Goal: Information Seeking & Learning: Learn about a topic

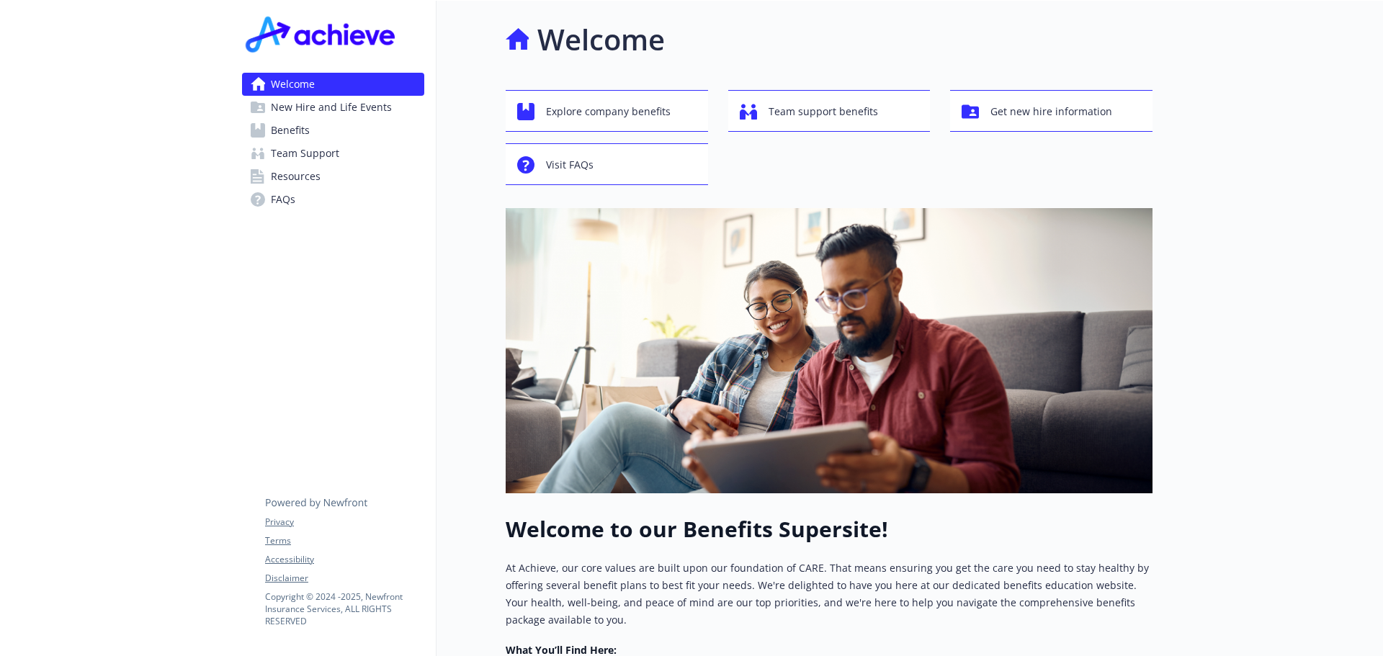
click at [323, 127] on link "Benefits" at bounding box center [333, 130] width 182 height 23
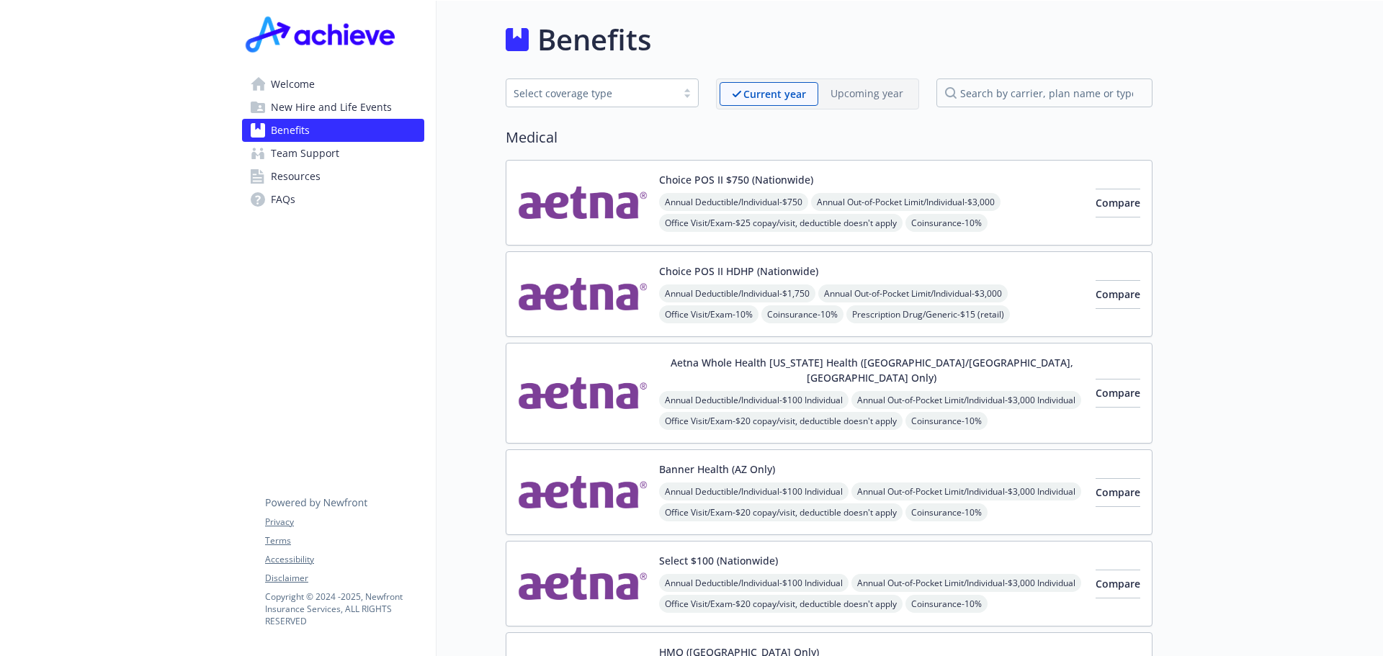
click at [337, 118] on span "New Hire and Life Events" at bounding box center [331, 107] width 121 height 23
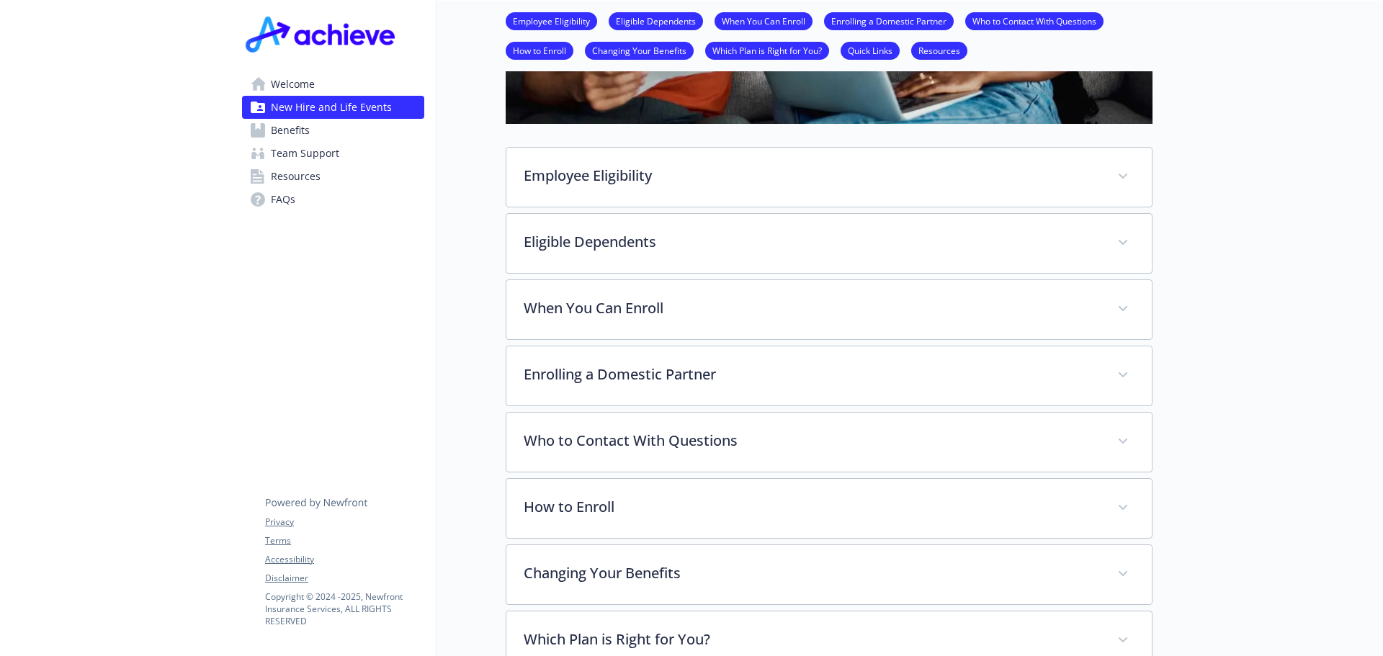
scroll to position [432, 0]
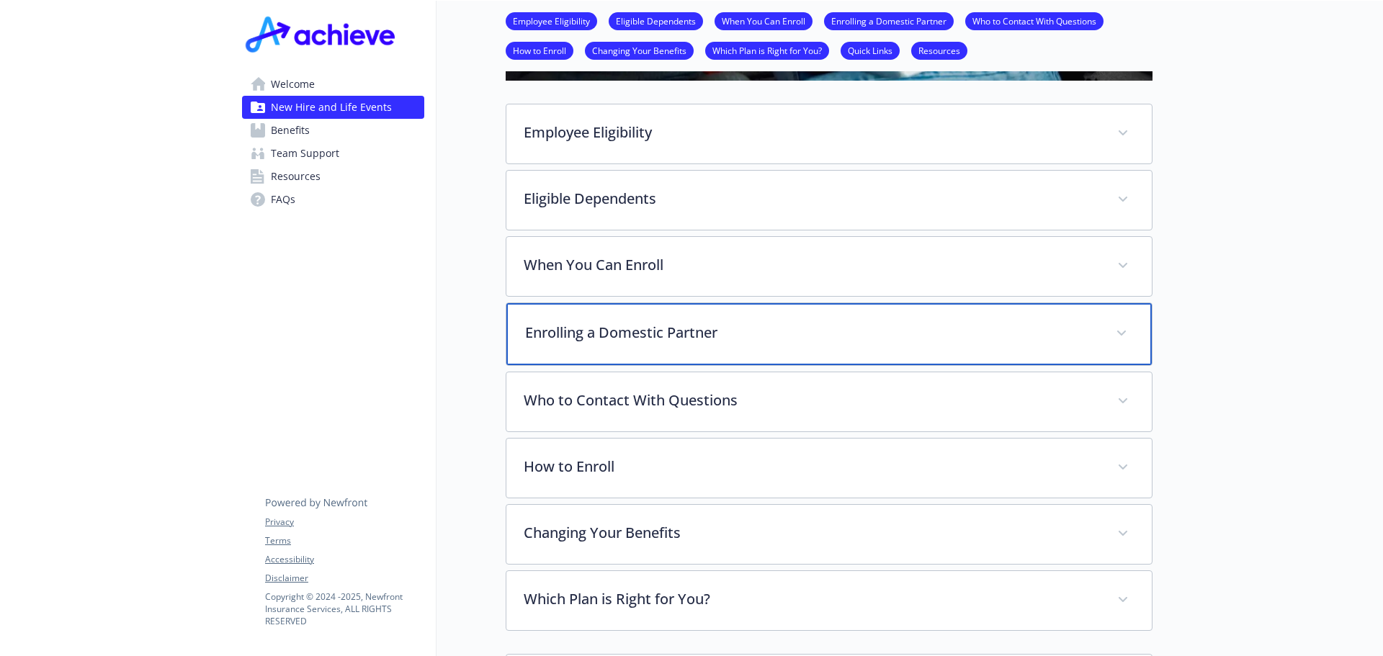
click at [995, 342] on p "Enrolling a Domestic Partner" at bounding box center [811, 333] width 573 height 22
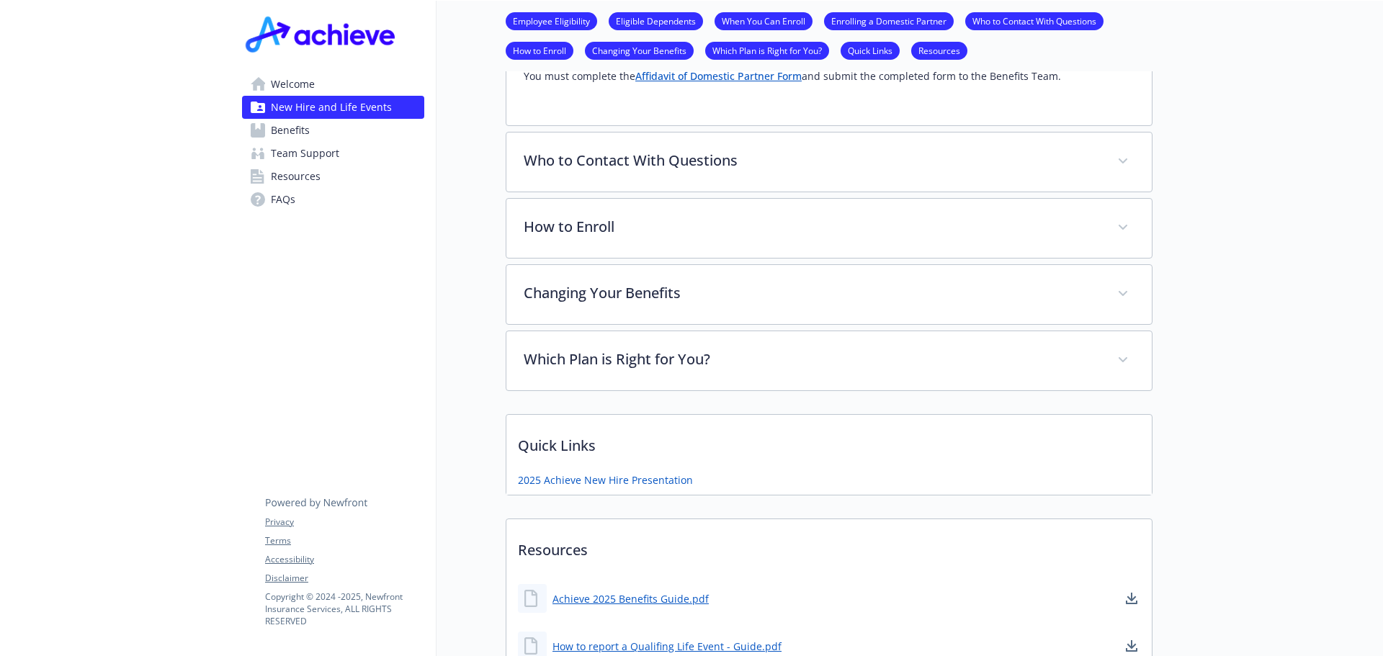
scroll to position [864, 0]
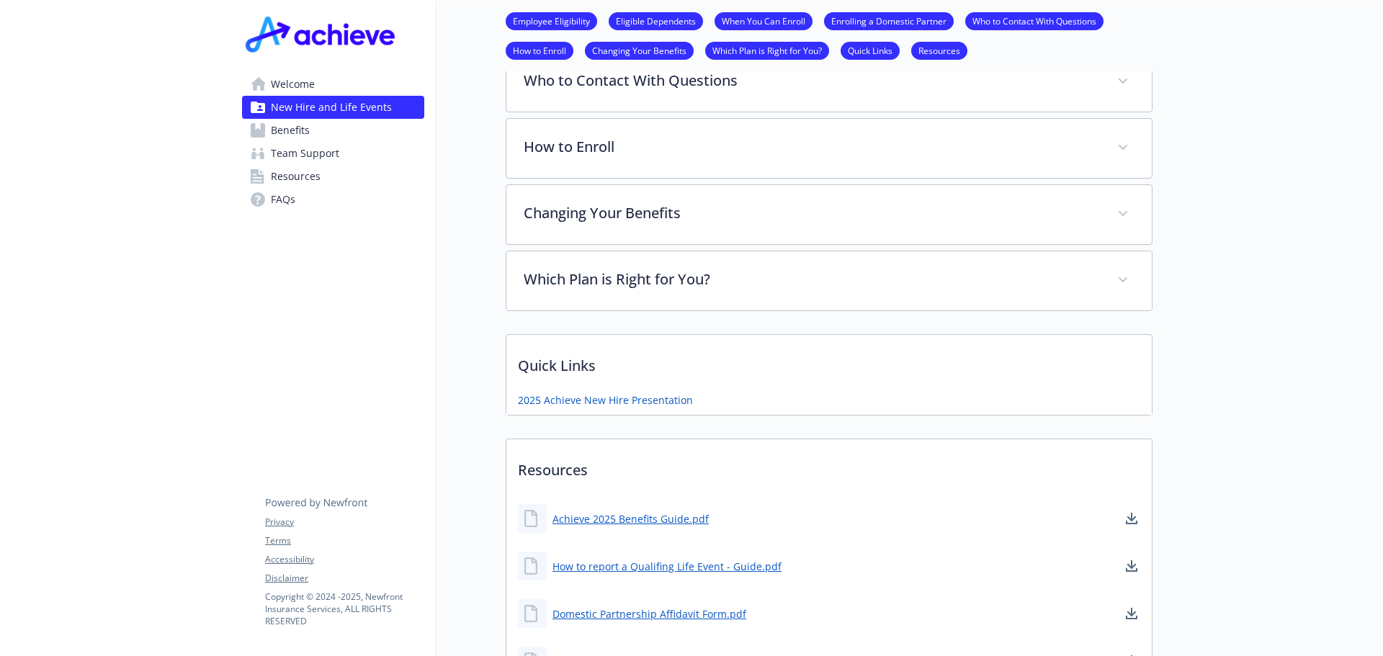
click at [327, 140] on link "Benefits" at bounding box center [333, 130] width 182 height 23
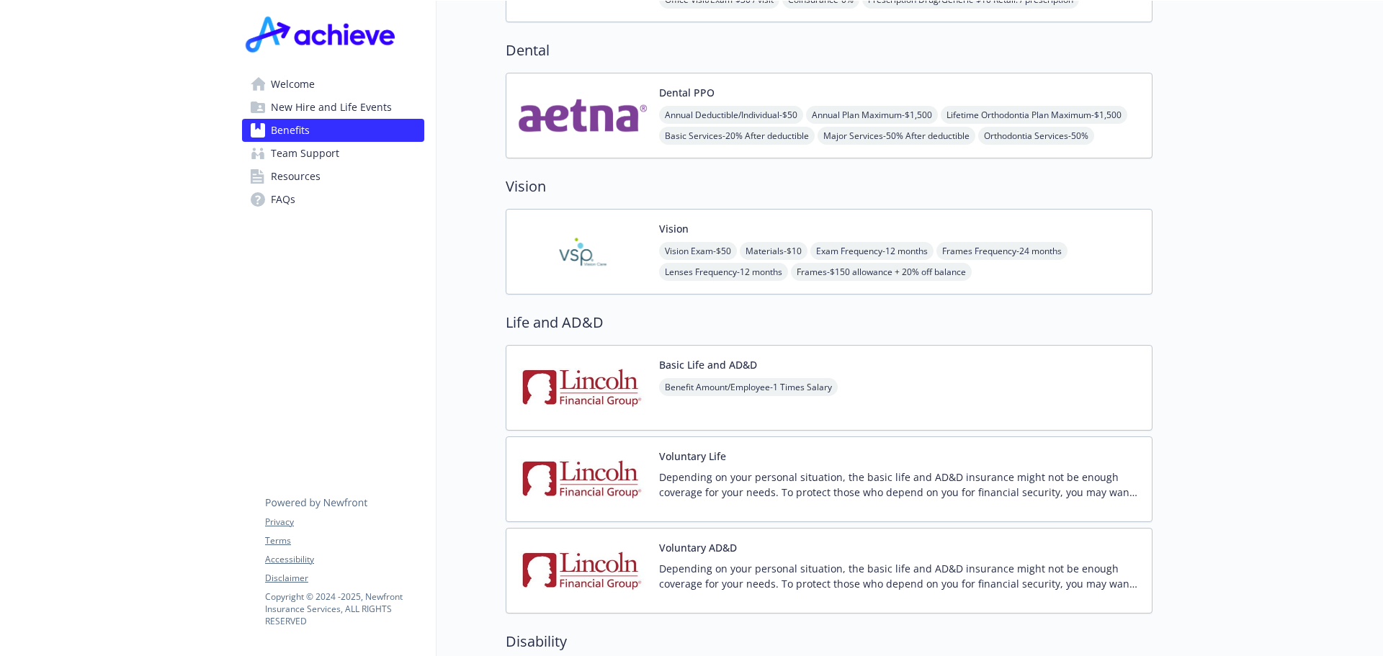
scroll to position [792, 0]
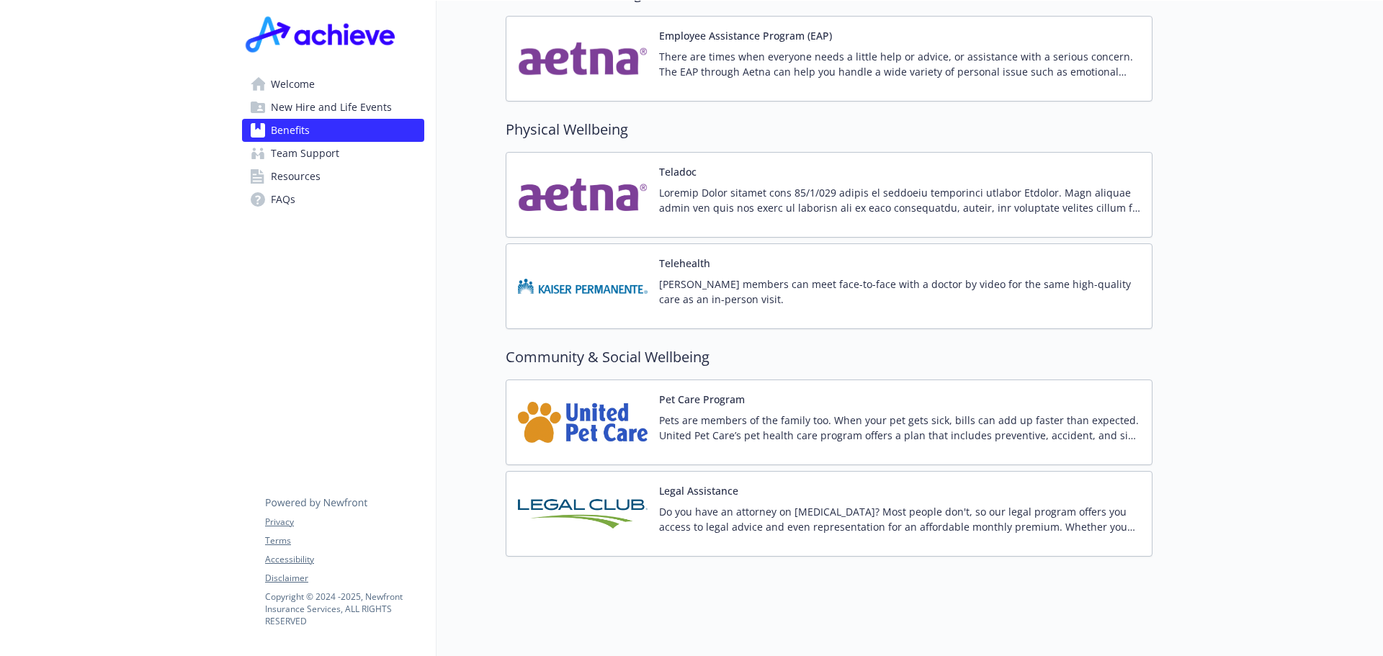
click at [818, 413] on p "Pets are members of the family too. When your pet gets sick, bills can add up f…" at bounding box center [899, 428] width 481 height 30
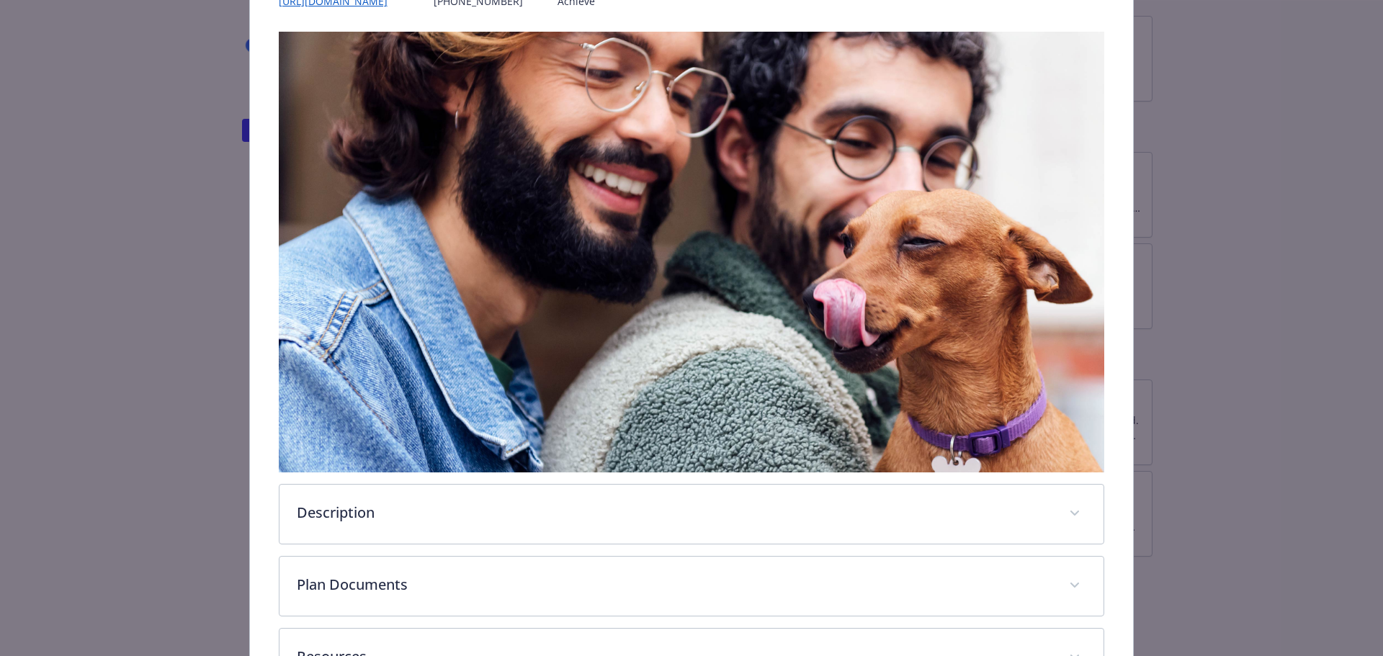
scroll to position [321, 0]
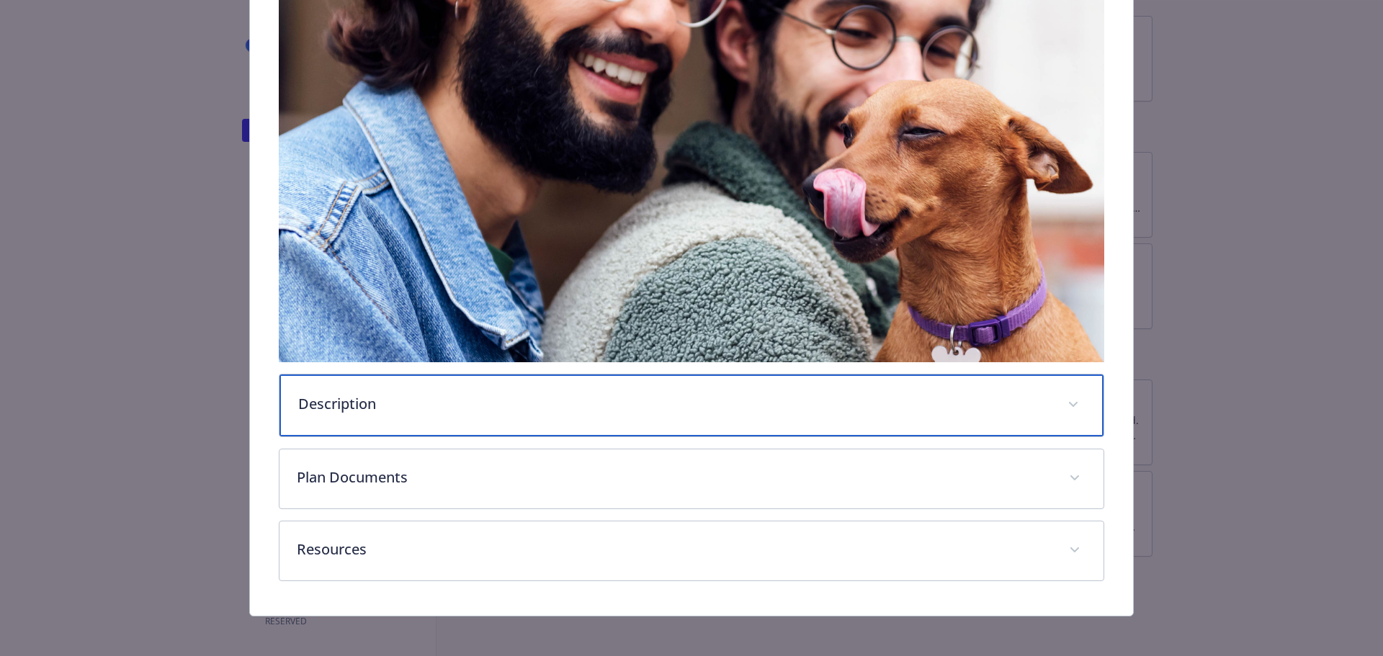
click at [395, 399] on p "Description" at bounding box center [674, 404] width 753 height 22
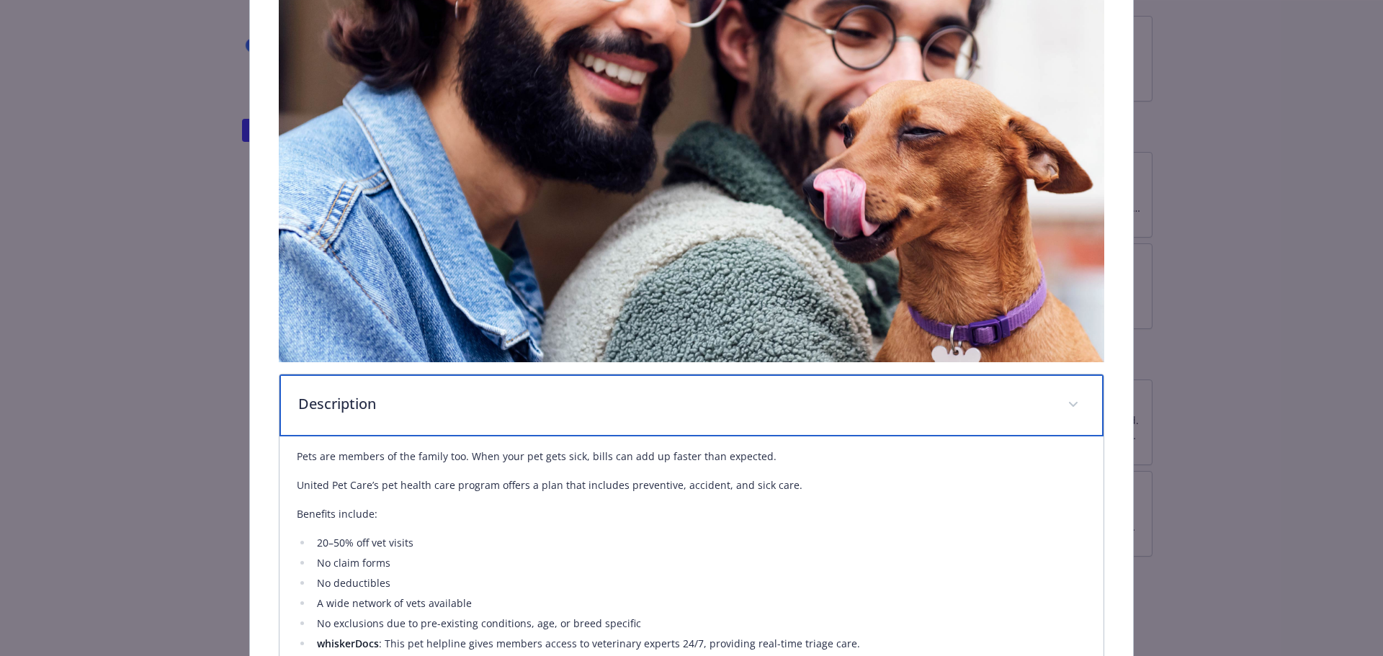
scroll to position [681, 0]
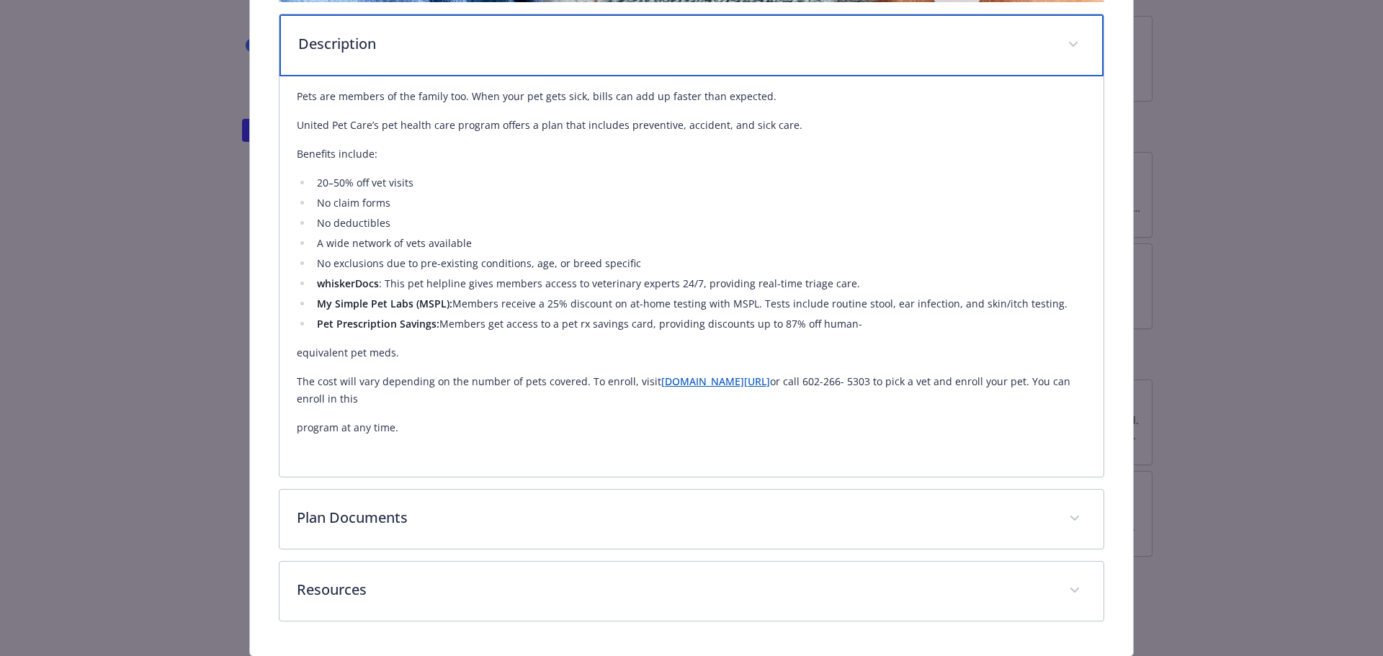
click at [491, 63] on div "Description" at bounding box center [692, 45] width 825 height 62
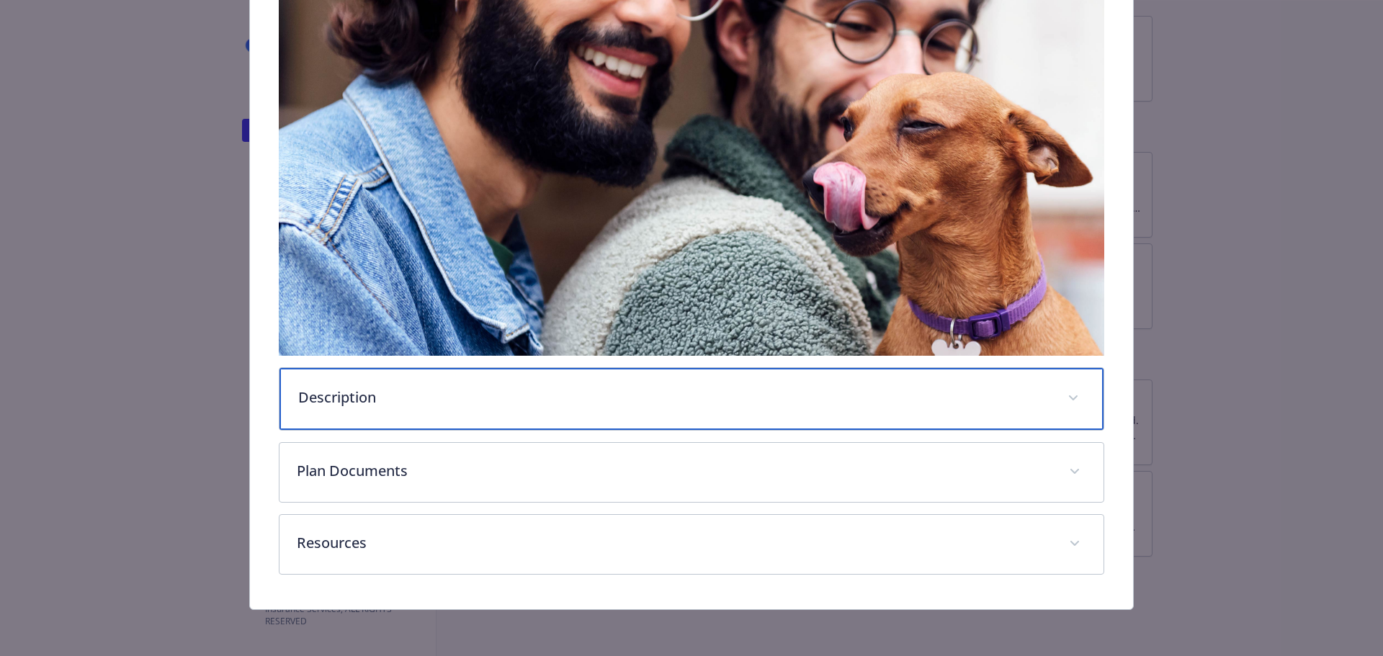
scroll to position [324, 0]
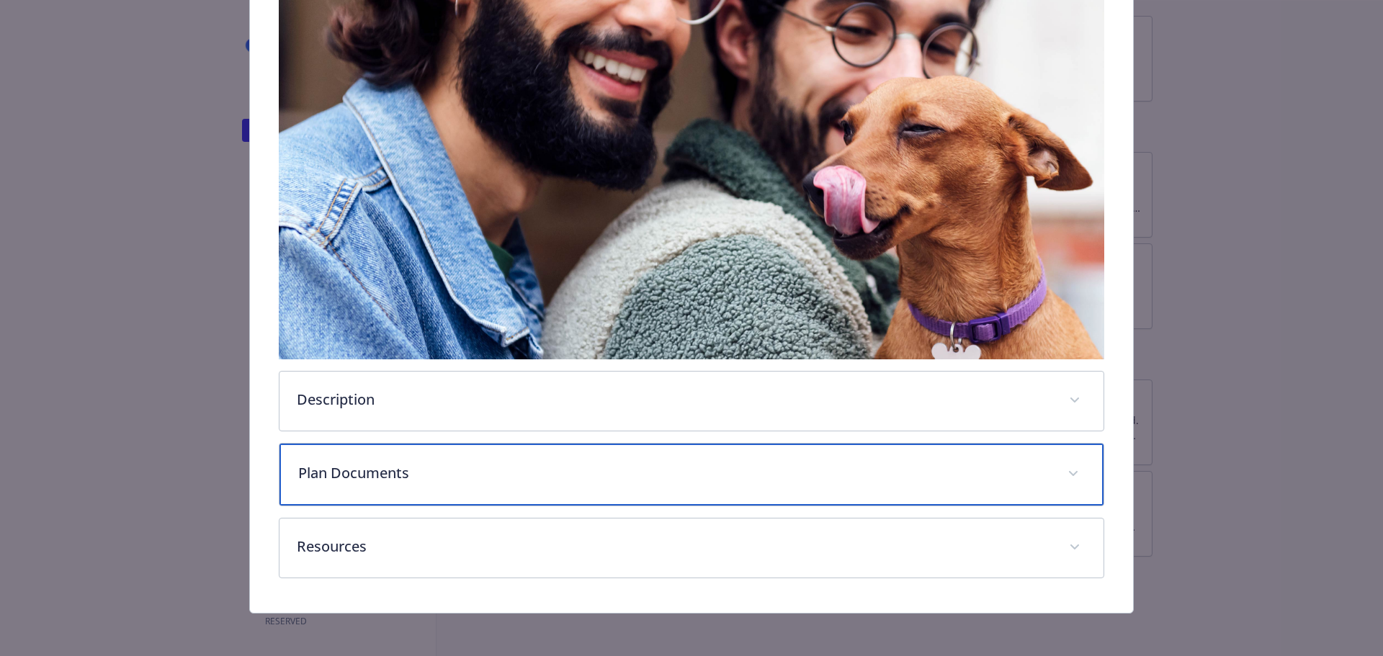
click at [395, 462] on p "Plan Documents" at bounding box center [674, 473] width 753 height 22
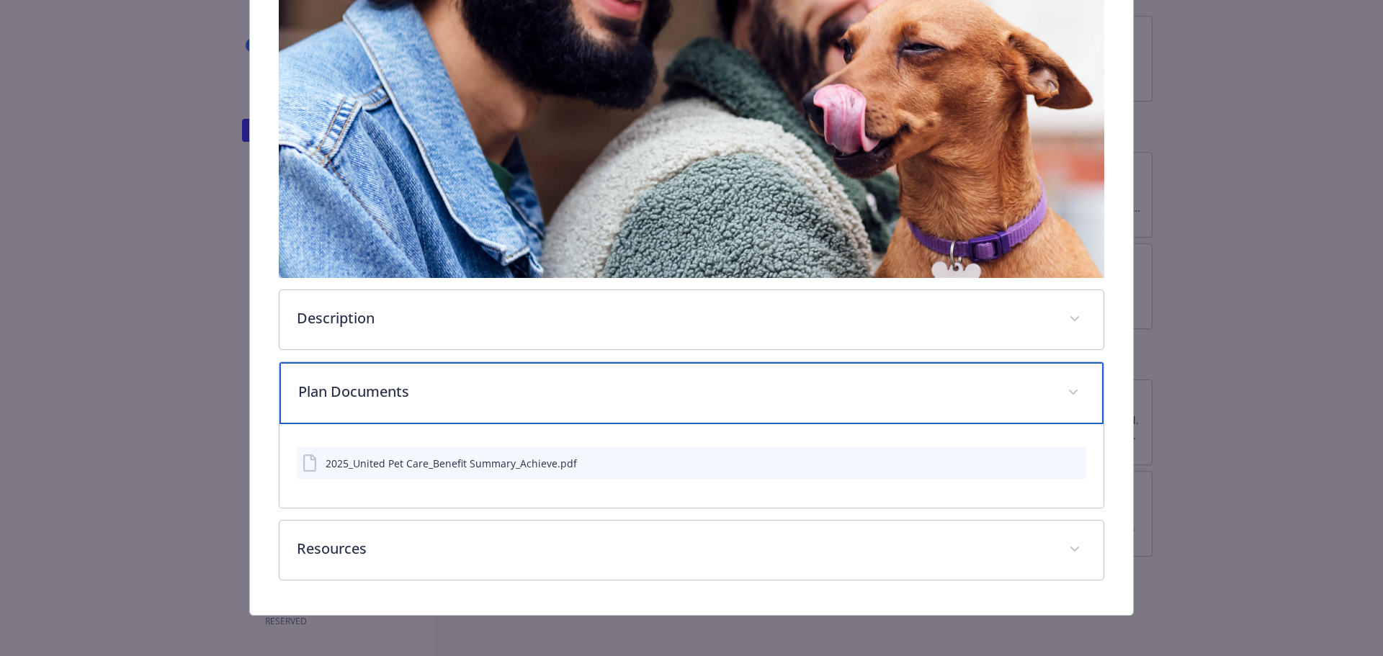
scroll to position [408, 0]
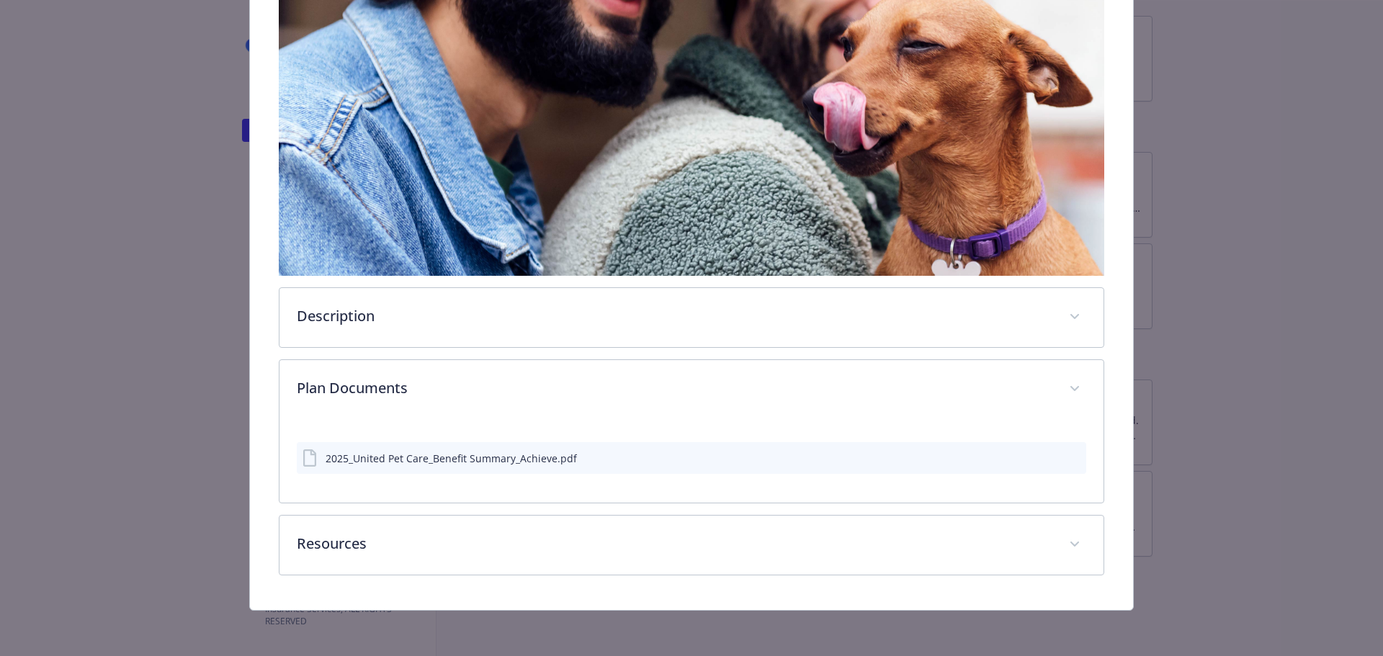
click at [418, 468] on div "2025_United Pet Care_Benefit Summary_Achieve.pdf" at bounding box center [692, 458] width 790 height 32
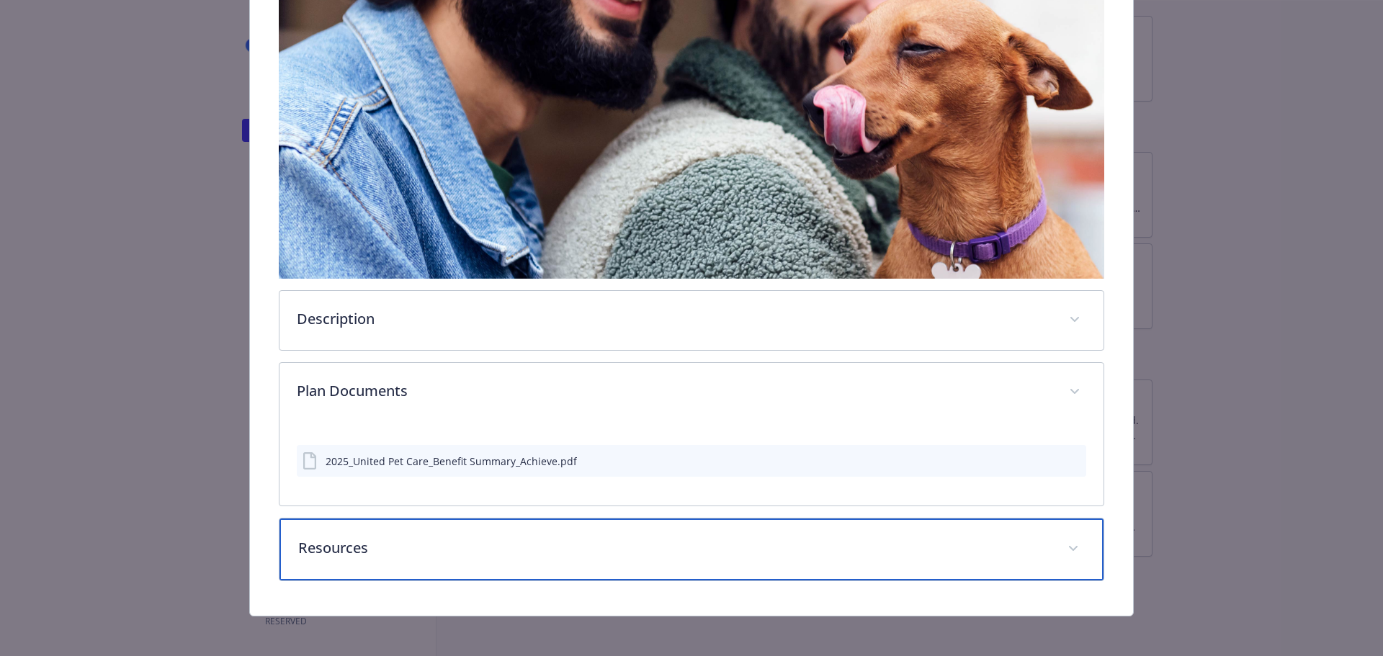
click at [383, 548] on p "Resources" at bounding box center [674, 548] width 753 height 22
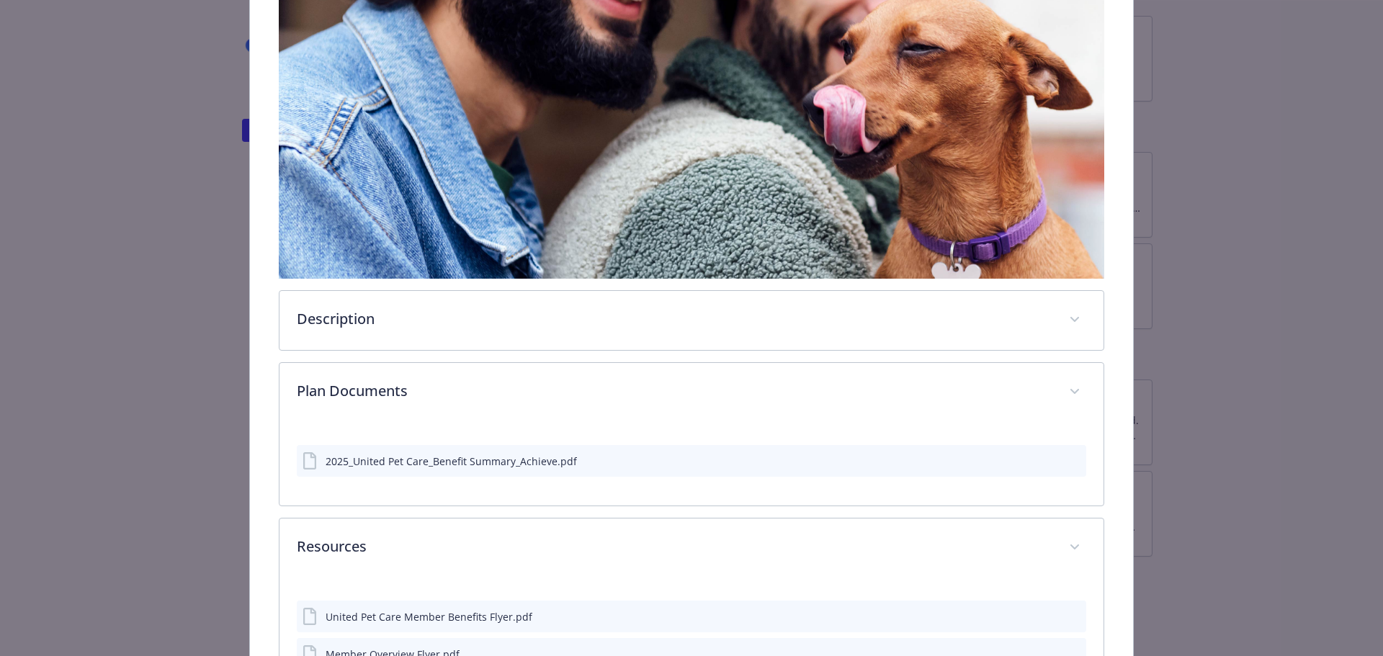
click at [1034, 456] on div "2025_United Pet Care_Benefit Summary_Achieve.pdf" at bounding box center [692, 461] width 790 height 32
click at [1043, 459] on icon "download file" at bounding box center [1049, 461] width 12 height 12
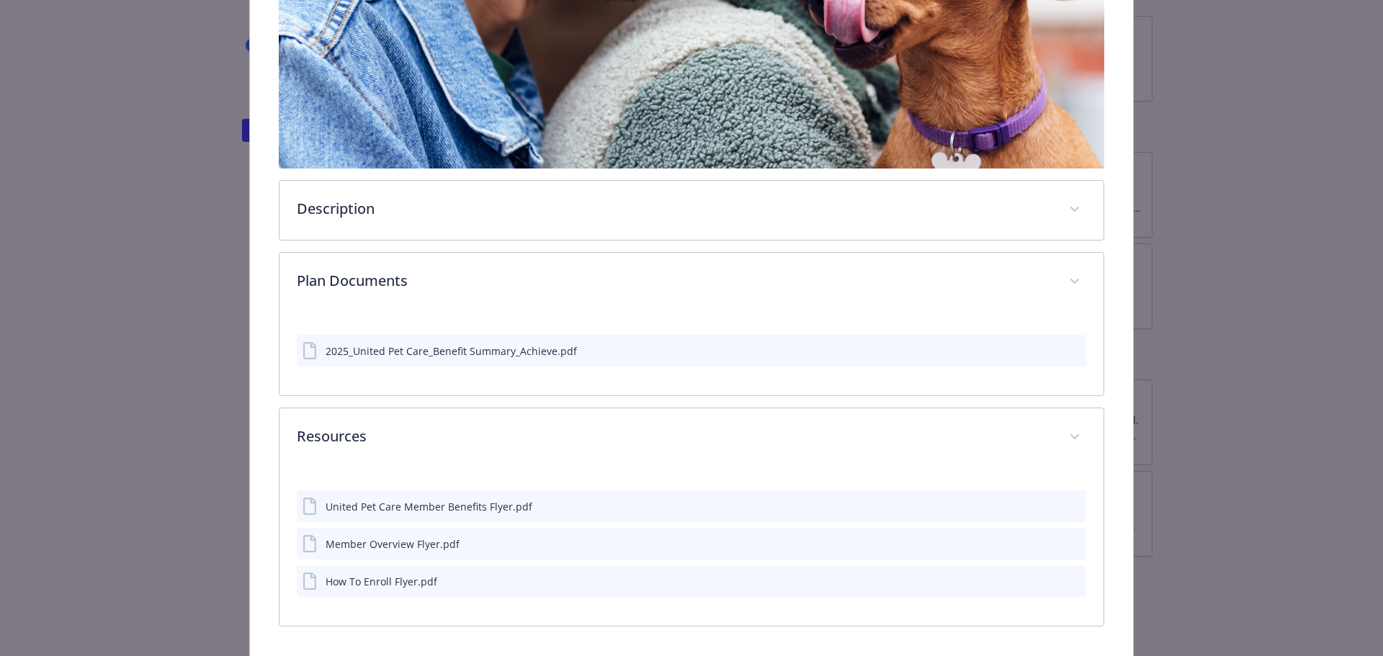
scroll to position [549, 0]
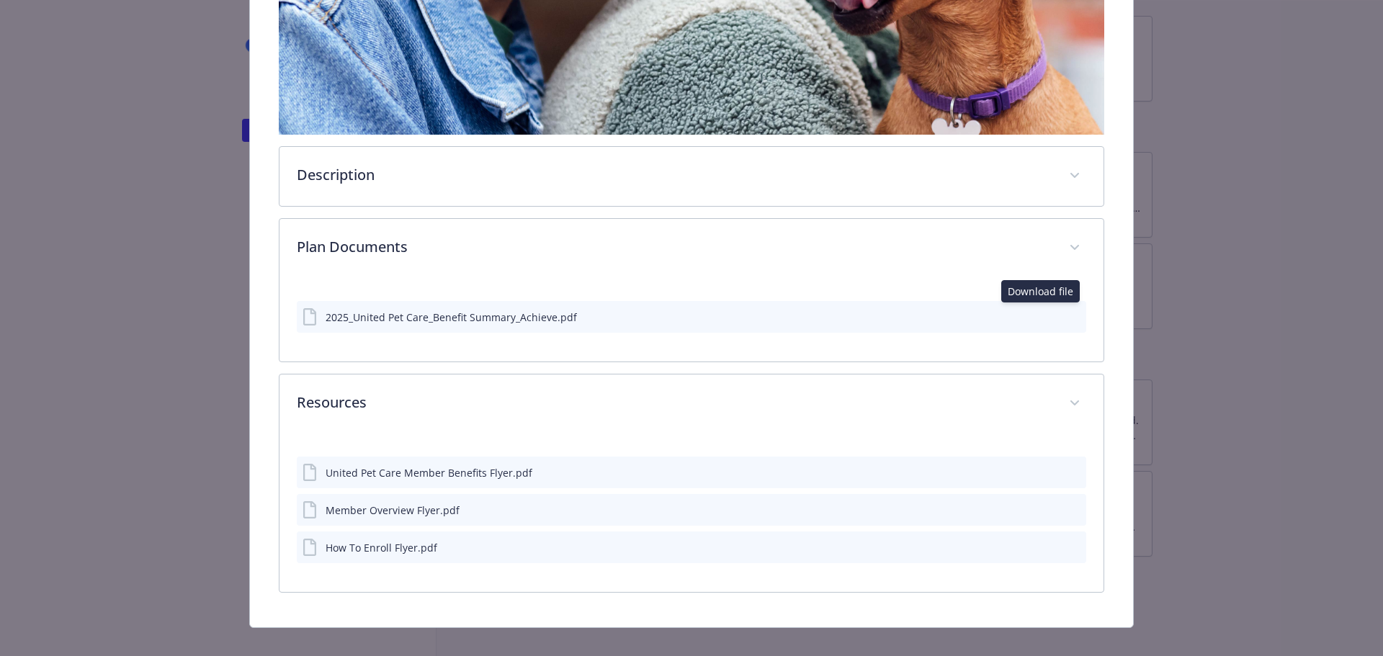
click at [1196, 158] on div "Community & Social Wellbeing - Pet Care Program - Pet Insurance Pet Care Progra…" at bounding box center [691, 62] width 1106 height 1131
